Goal: Information Seeking & Learning: Learn about a topic

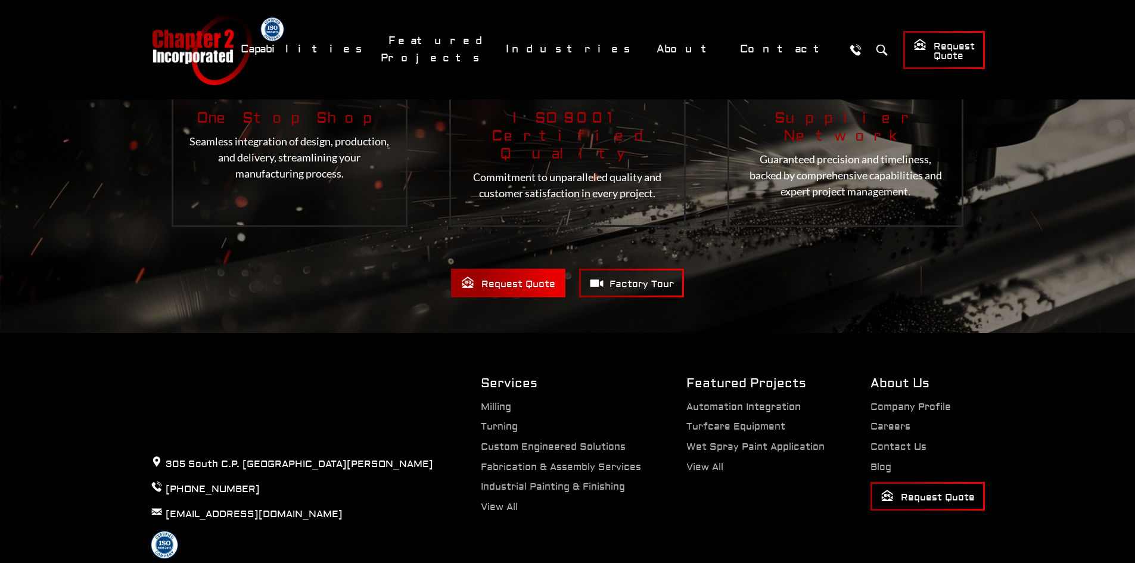
scroll to position [2492, 0]
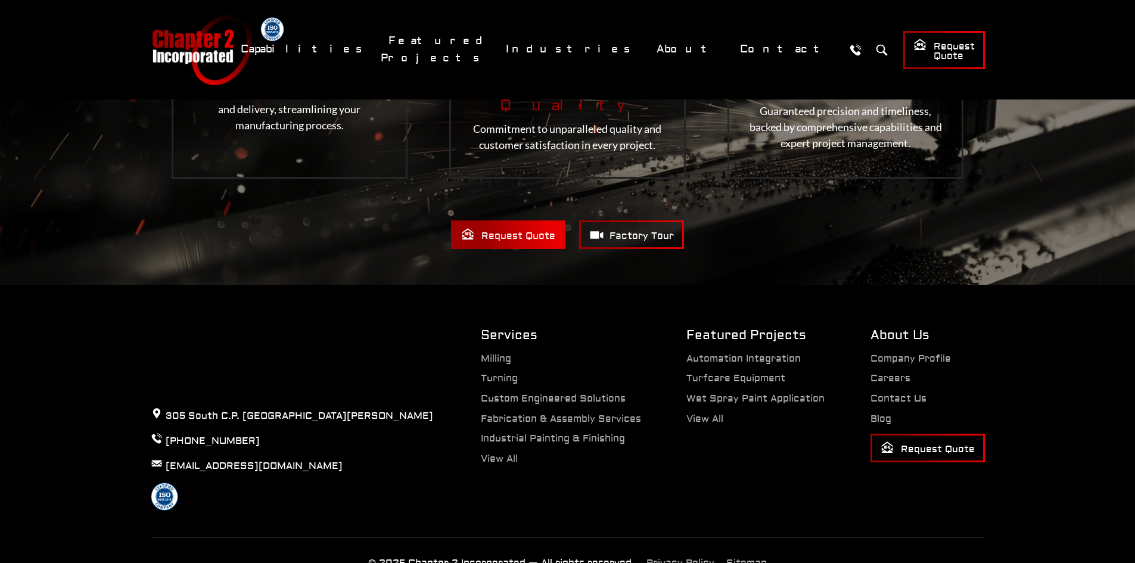
click at [894, 354] on ul "Company Profile Careers Contact Us Blog Request Quote" at bounding box center [927, 408] width 114 height 108
click at [894, 372] on link "Careers" at bounding box center [890, 378] width 40 height 12
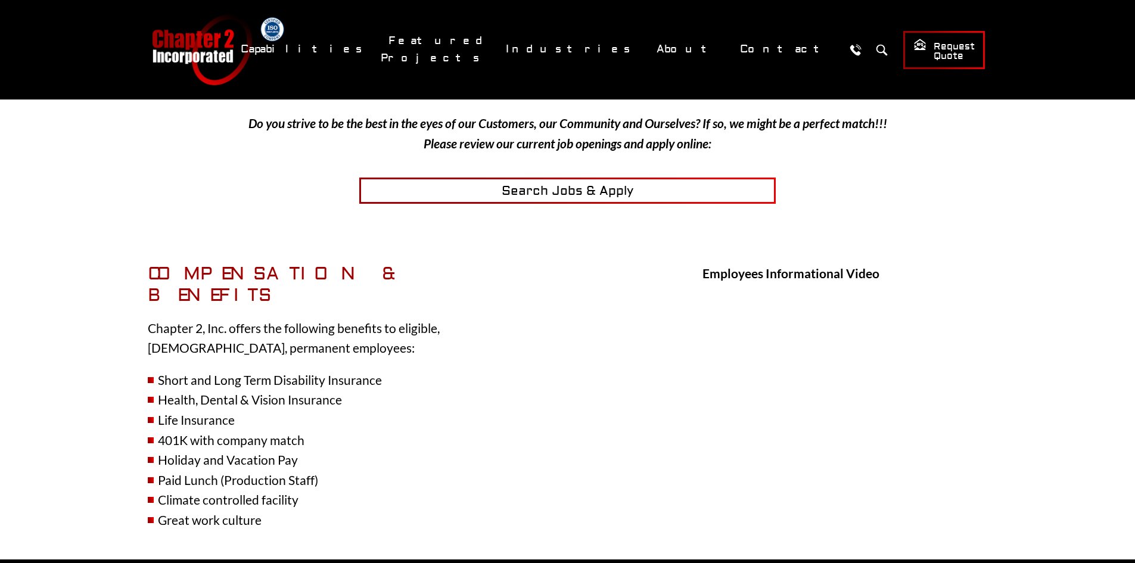
scroll to position [309, 0]
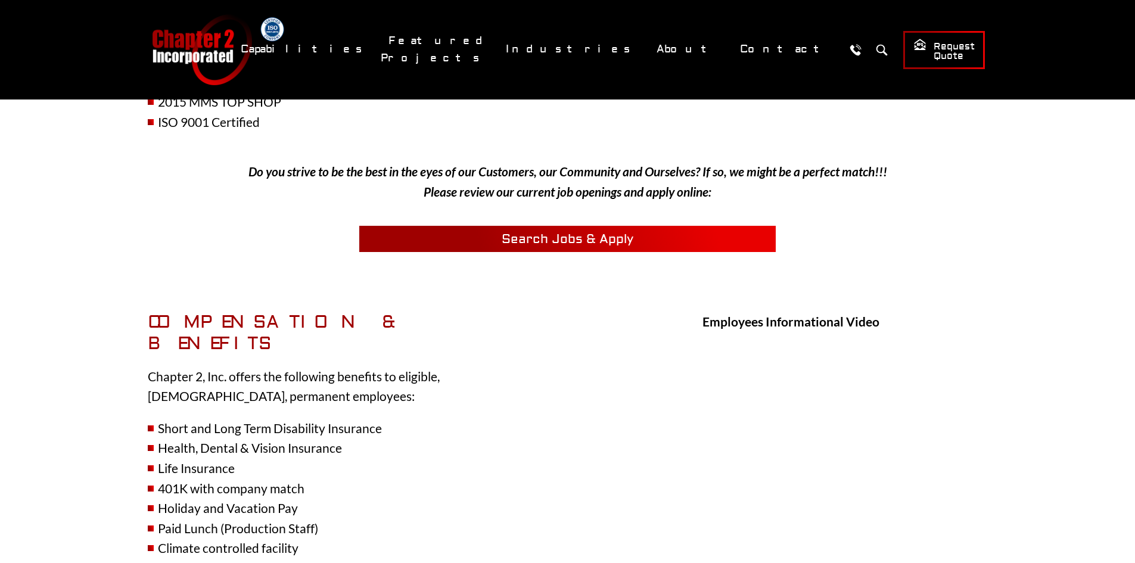
click at [539, 234] on span "Search Jobs & Apply" at bounding box center [568, 239] width 132 height 16
